Goal: Task Accomplishment & Management: Manage account settings

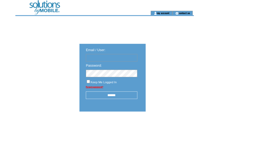
click at [123, 70] on input "text" at bounding box center [137, 71] width 63 height 9
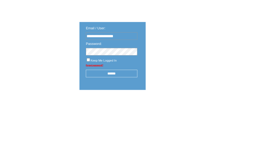
type input "**********"
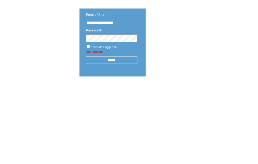
click at [142, 113] on input "******" at bounding box center [137, 117] width 63 height 9
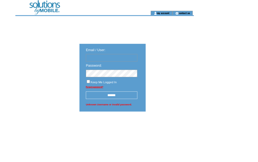
click at [144, 118] on input "******" at bounding box center [137, 117] width 63 height 9
